Goal: Information Seeking & Learning: Understand process/instructions

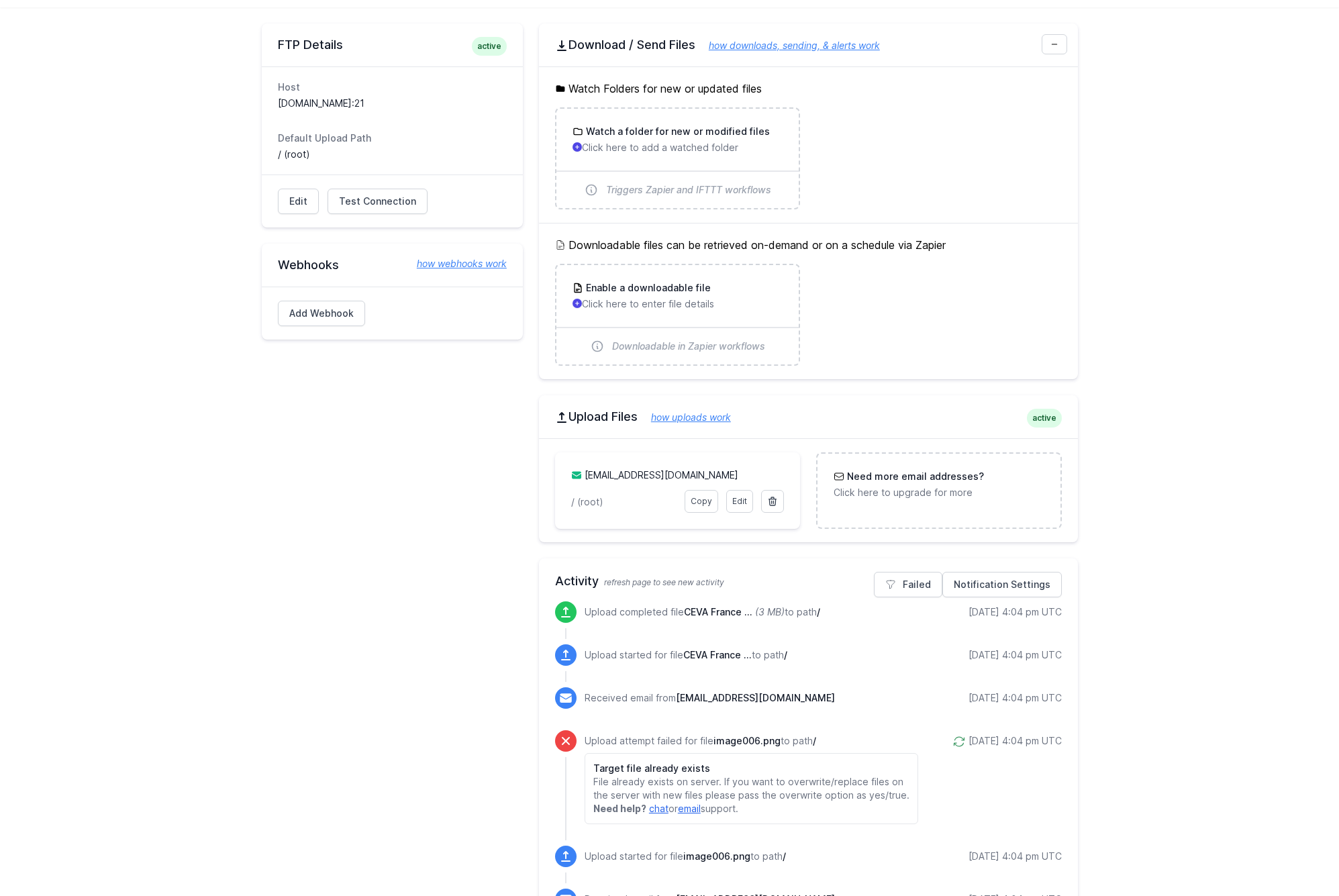
scroll to position [143, 0]
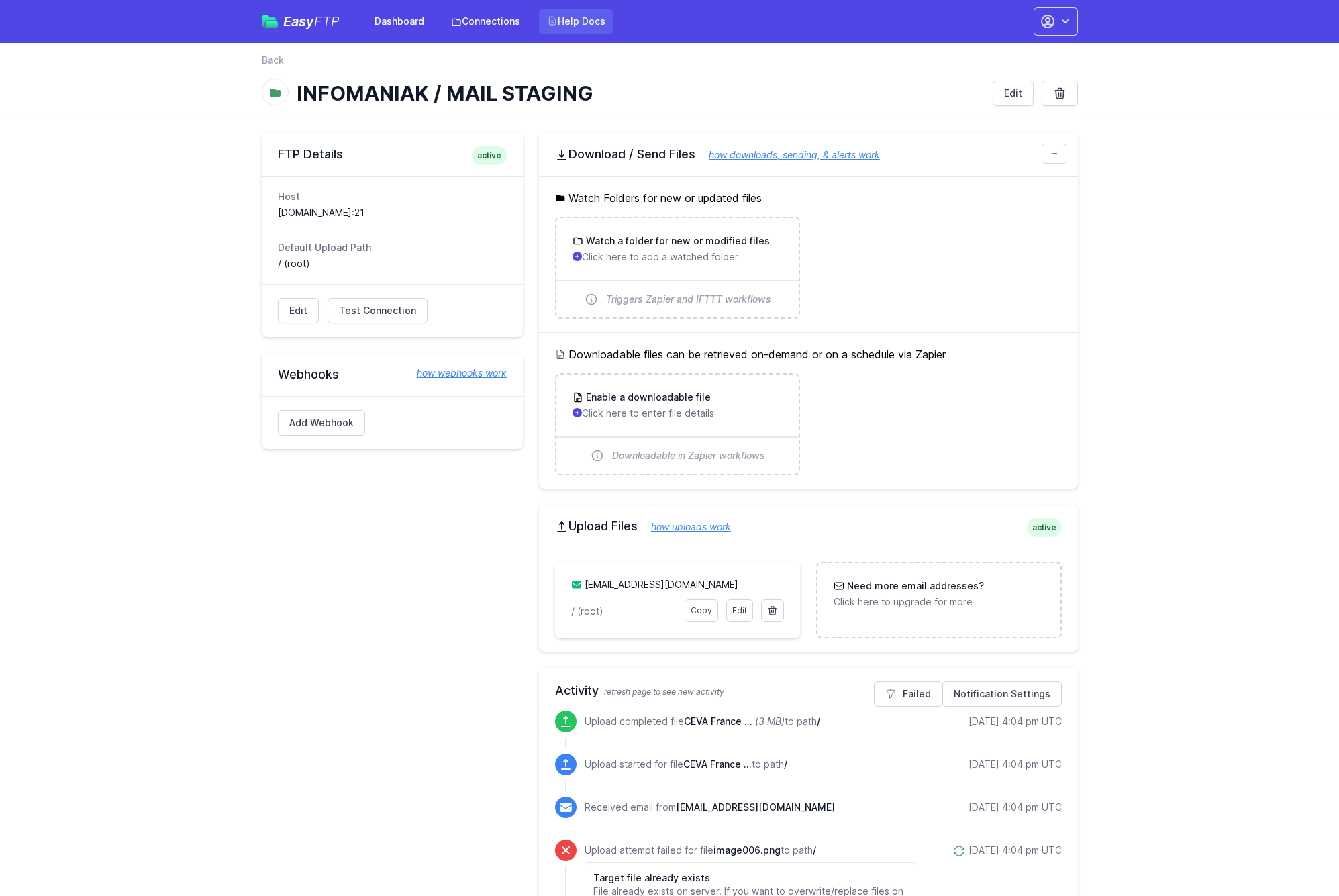
click at [590, 21] on link "Help Docs" at bounding box center [576, 21] width 75 height 24
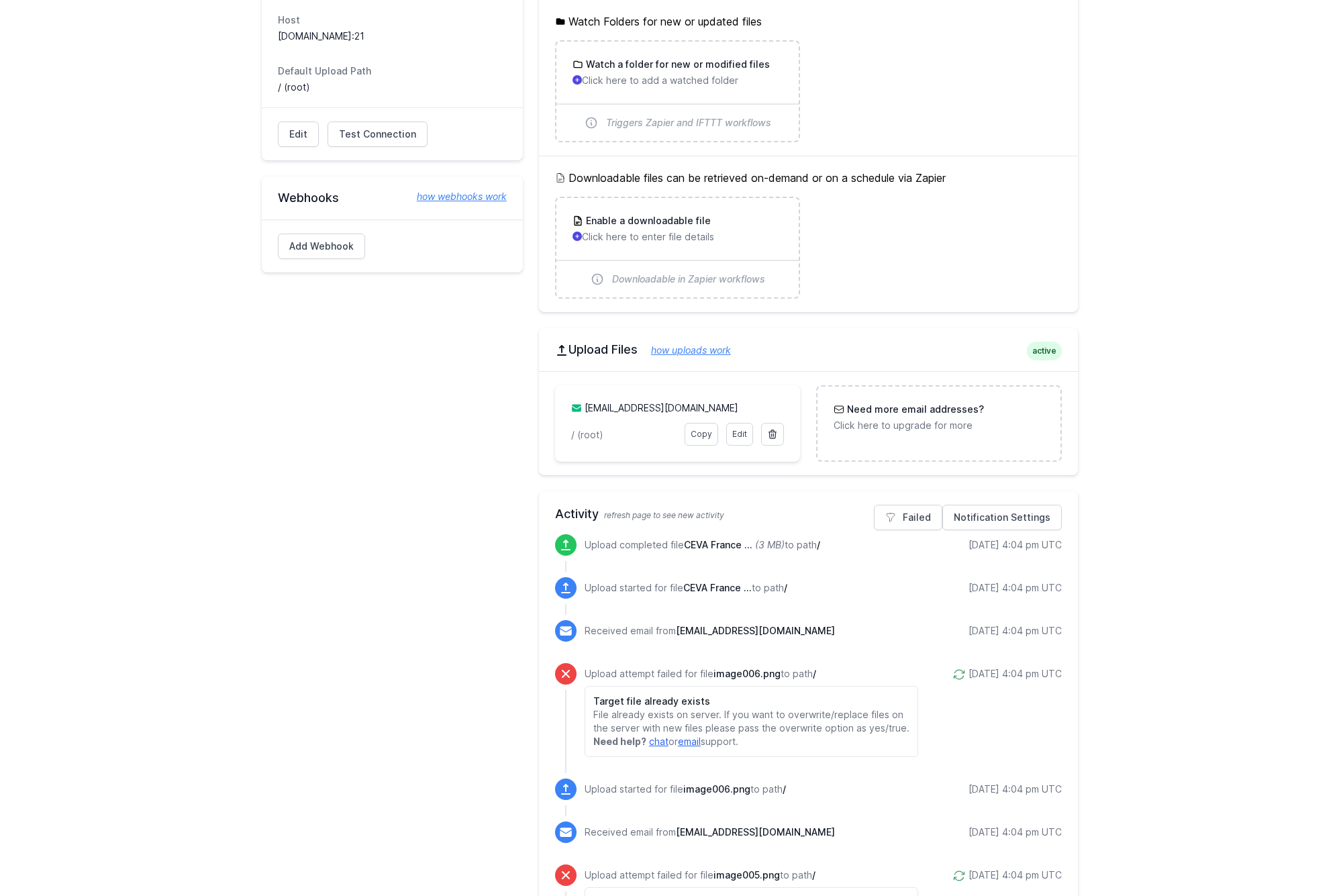
scroll to position [157, 0]
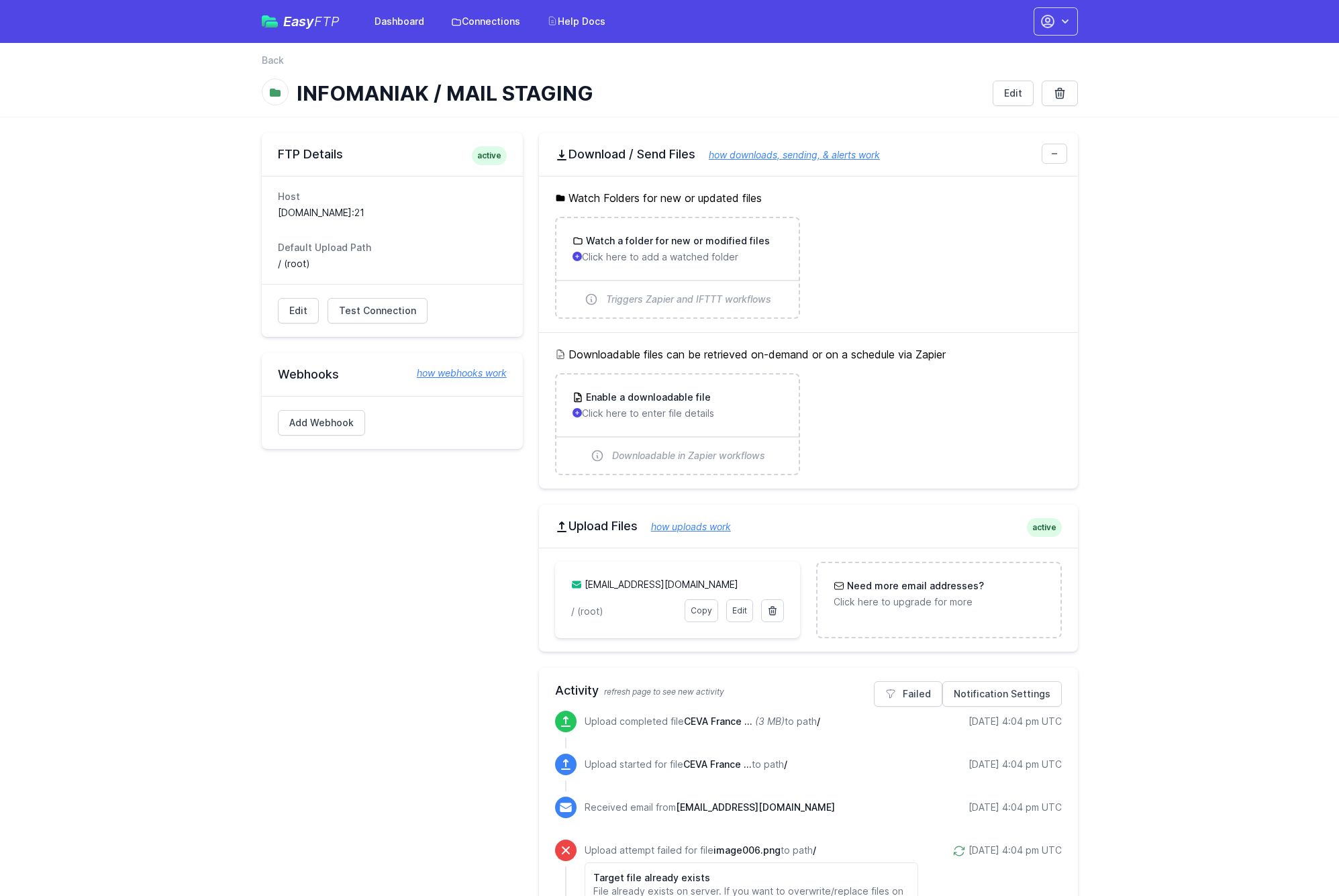
scroll to position [157, 0]
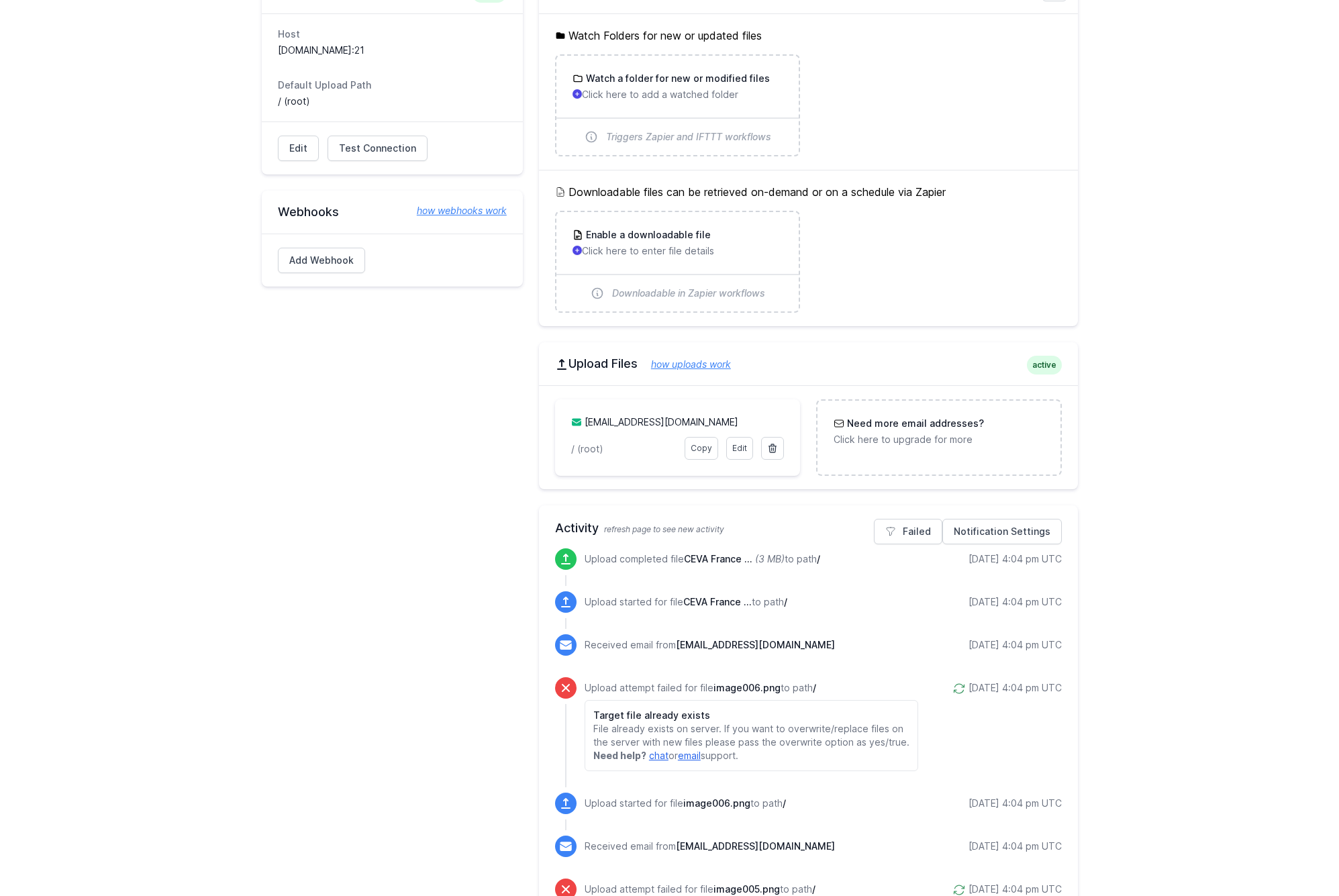
scroll to position [161, 0]
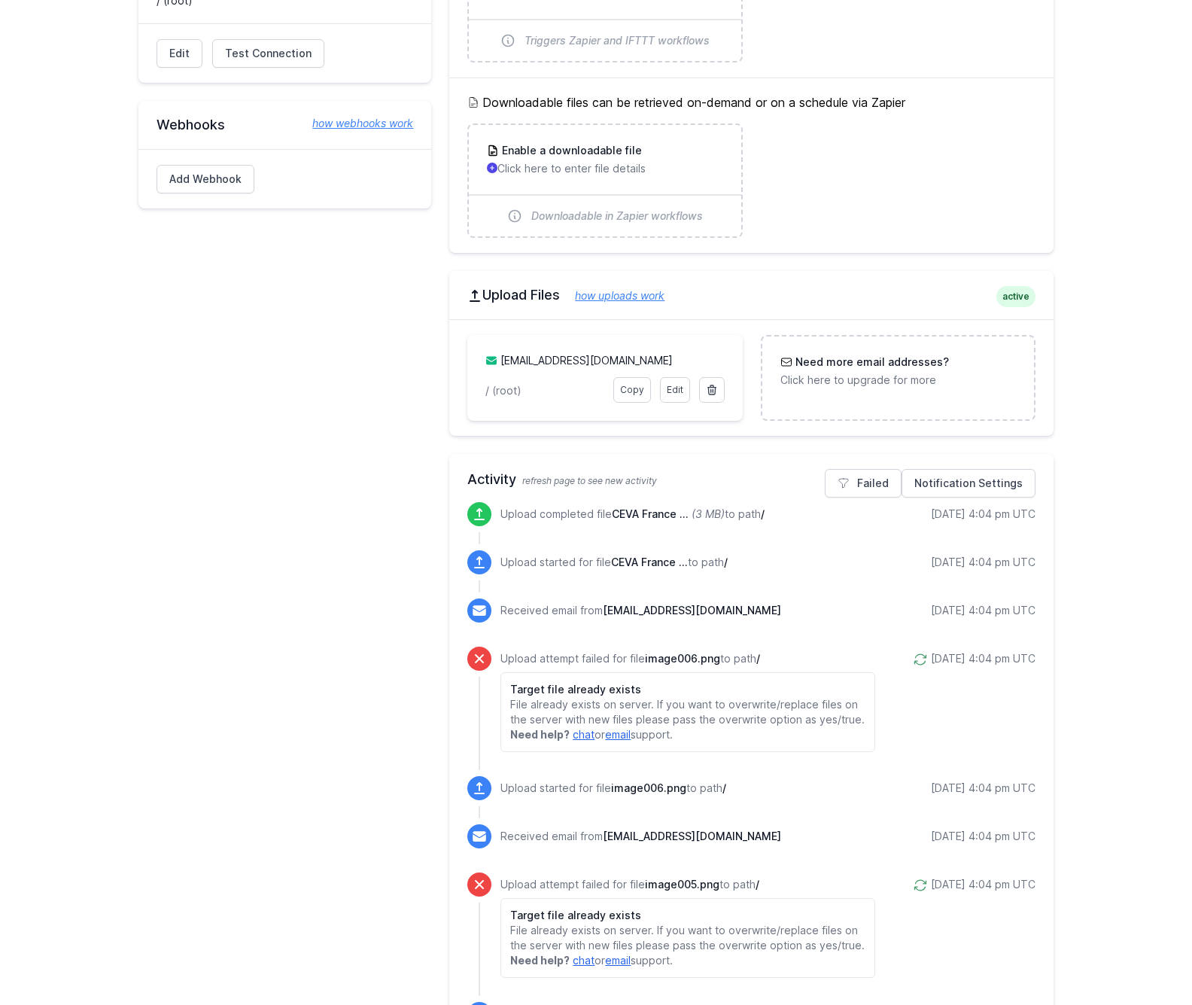
scroll to position [425, 0]
